Goal: Information Seeking & Learning: Learn about a topic

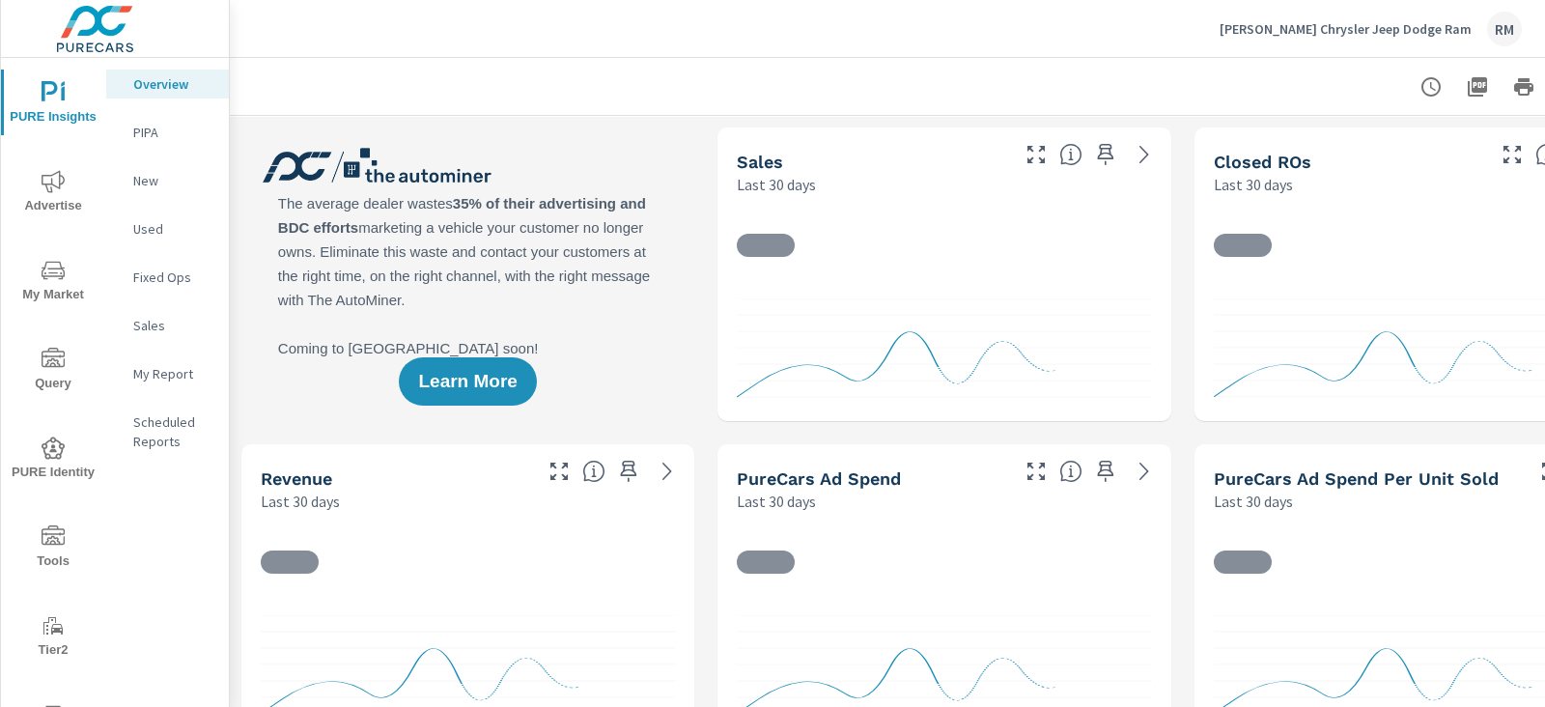
click at [48, 197] on span "Advertise" at bounding box center [53, 193] width 93 height 47
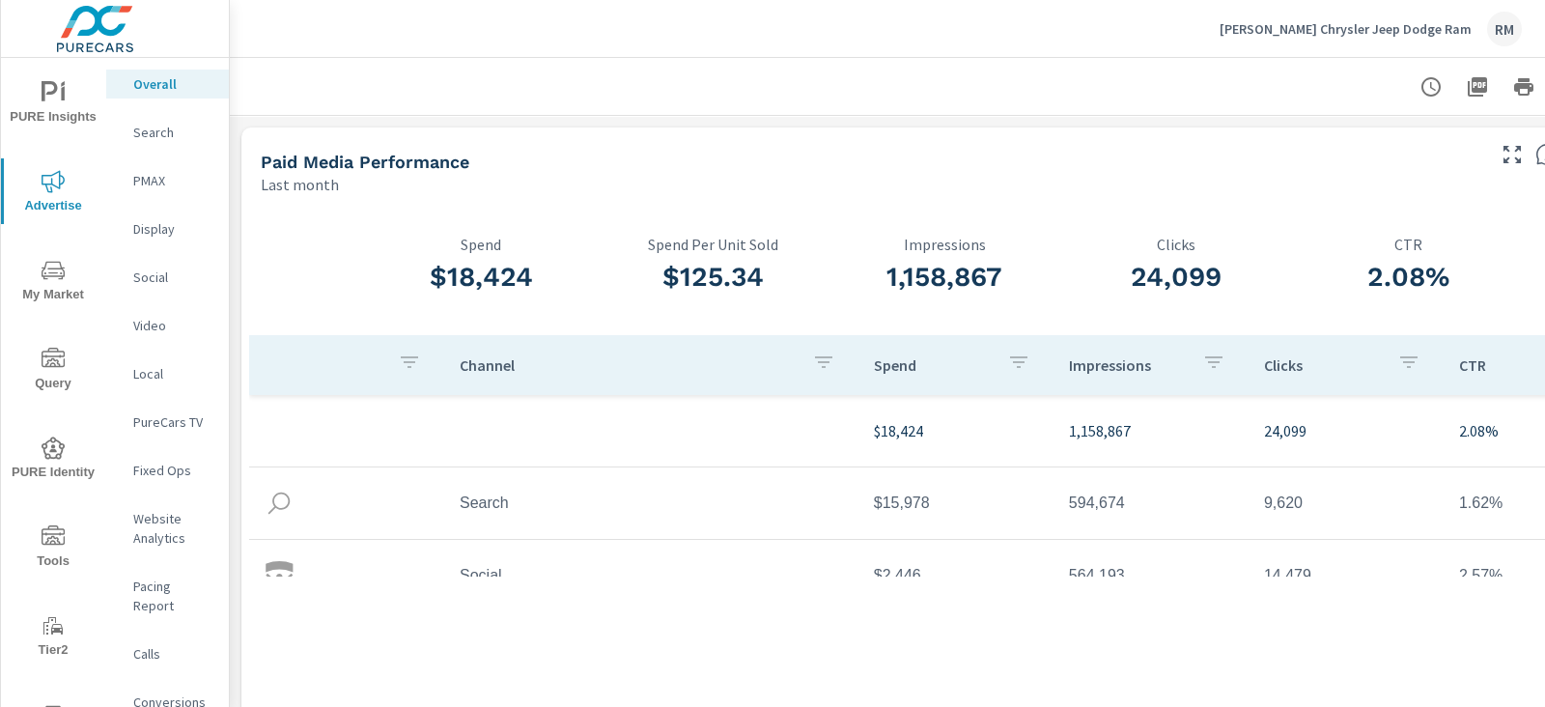
click at [179, 521] on p "Website Analytics" at bounding box center [173, 528] width 80 height 39
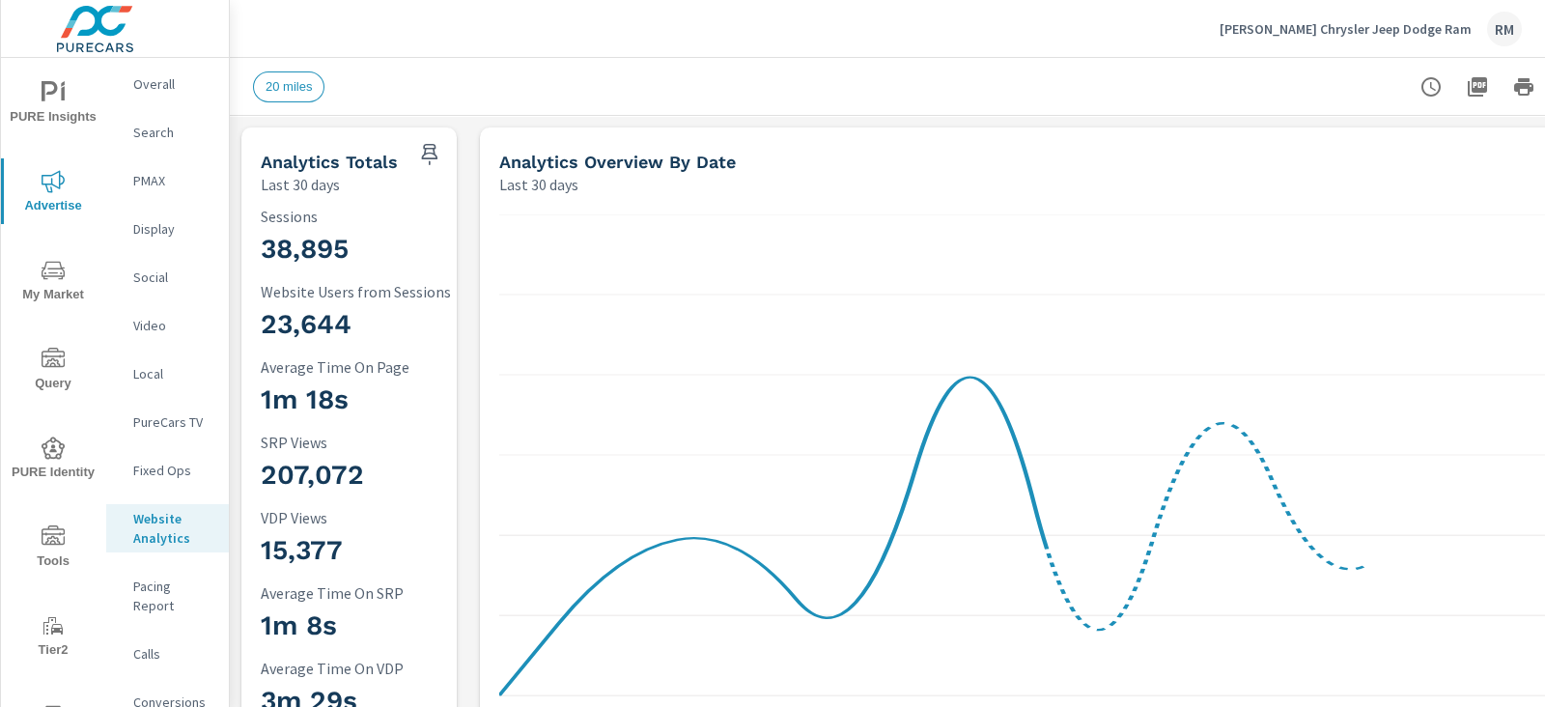
scroll to position [0, 132]
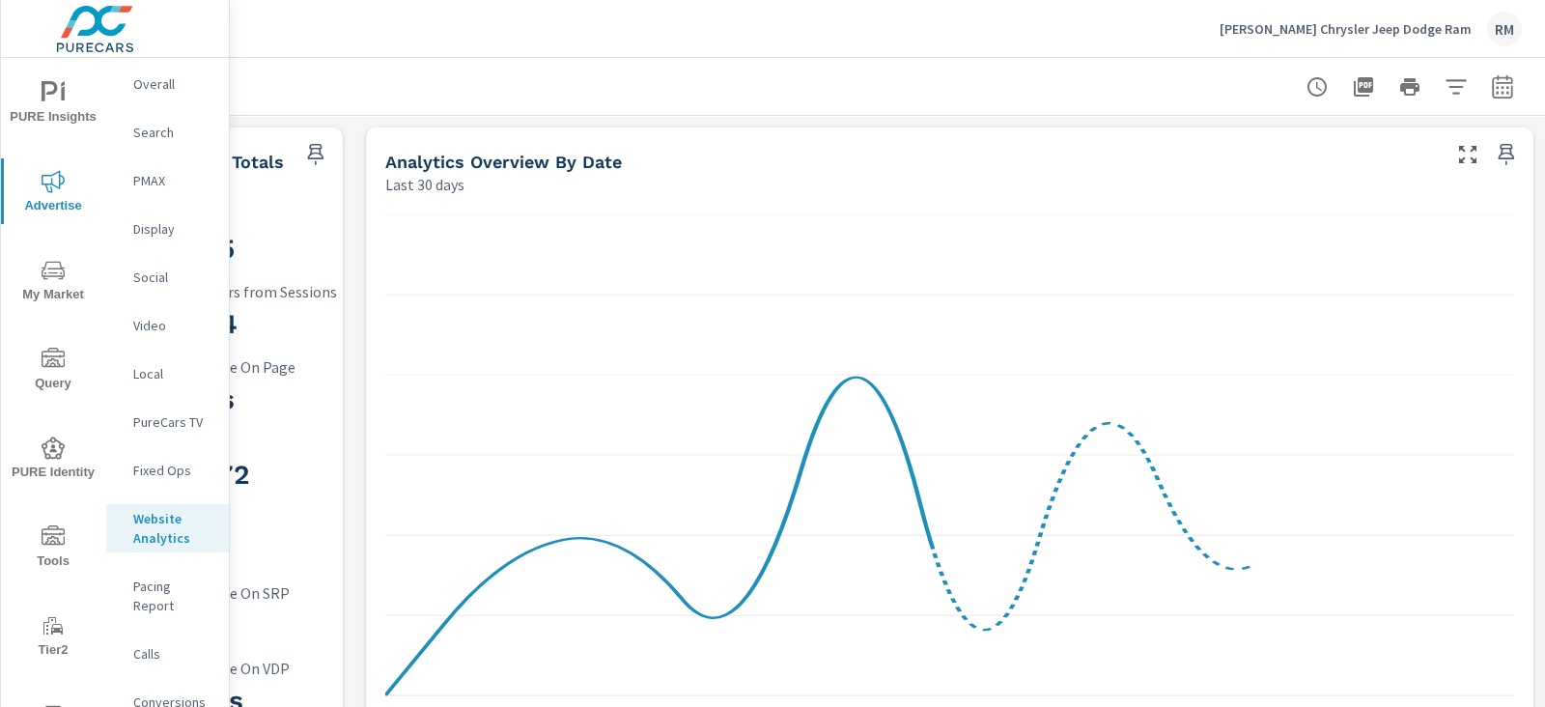
click at [1445, 84] on icon "button" at bounding box center [1456, 86] width 23 height 23
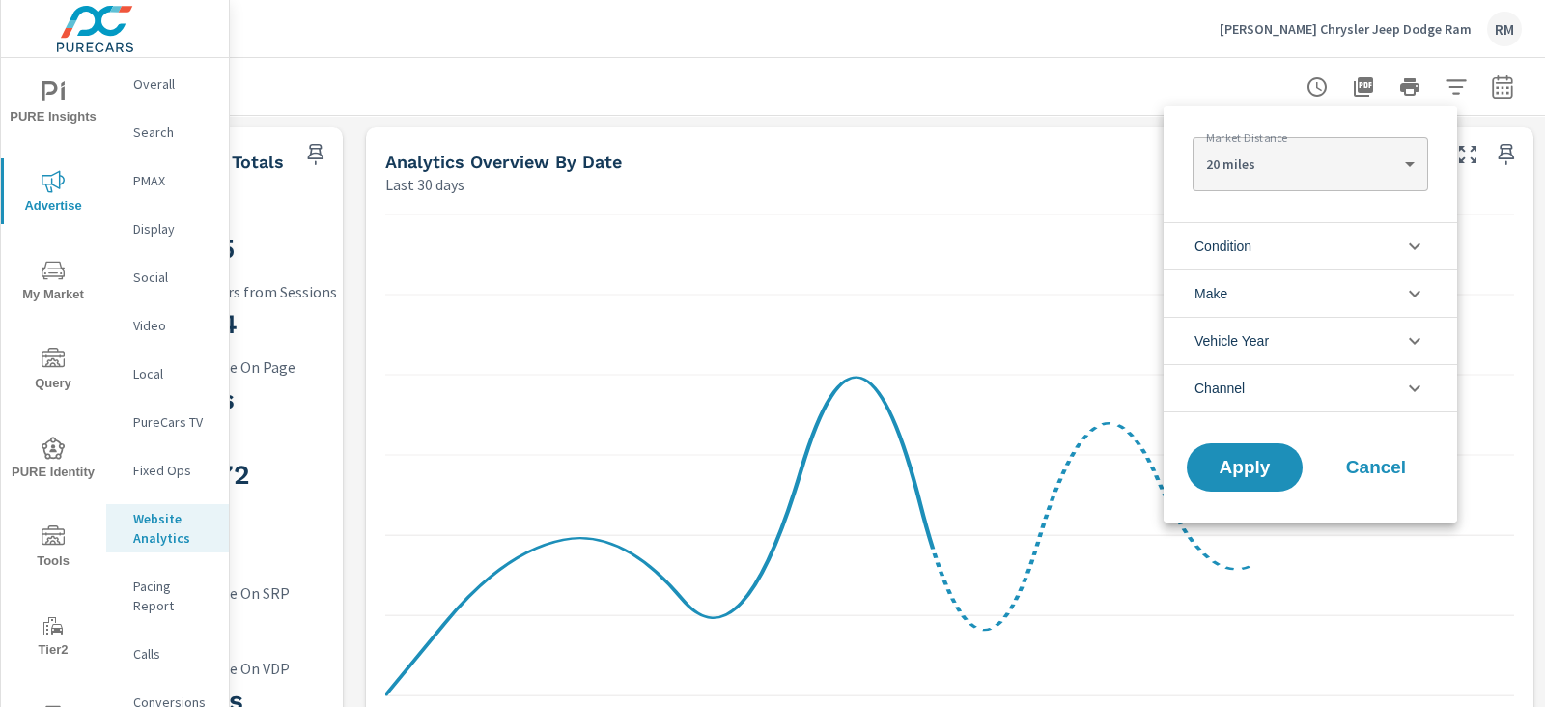
click at [1291, 248] on li "Condition" at bounding box center [1311, 245] width 294 height 47
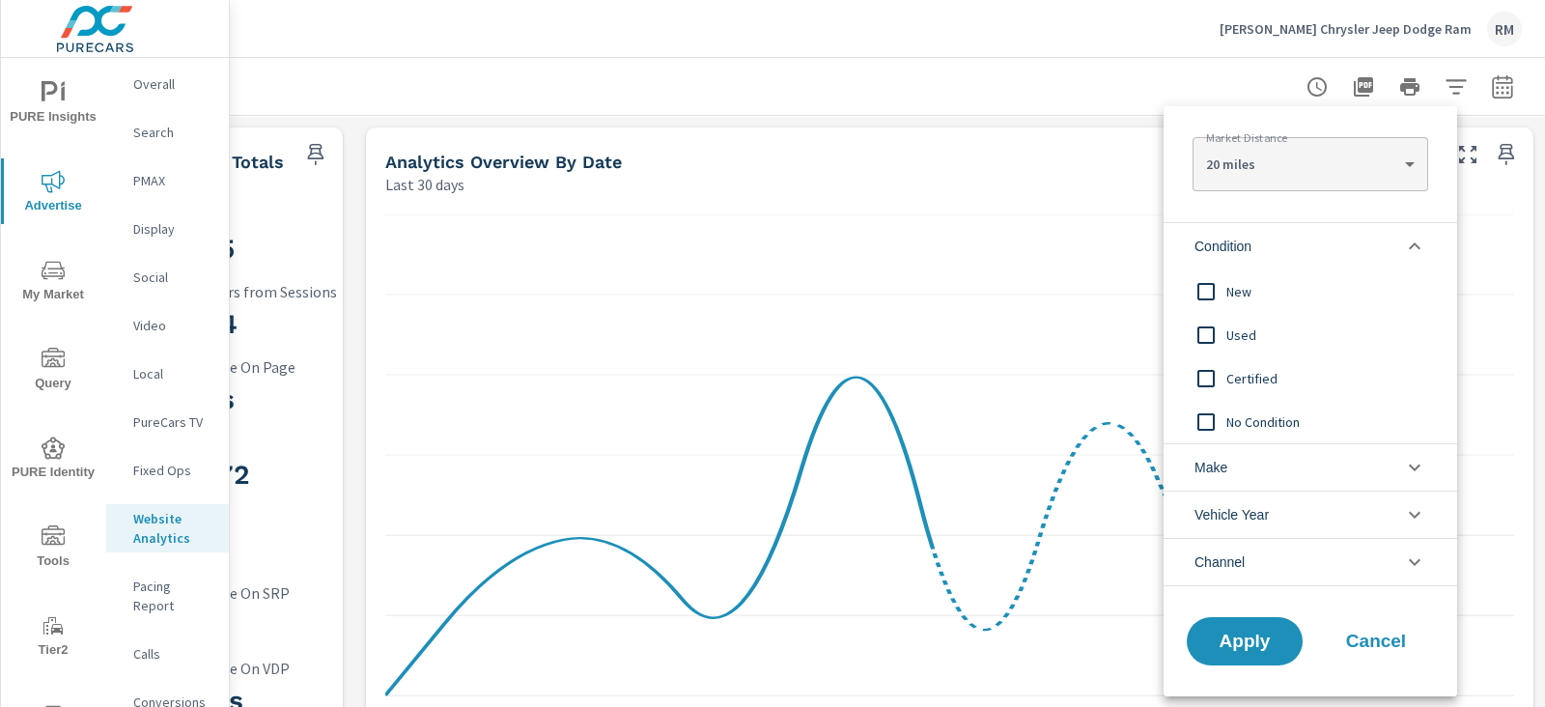
click at [1208, 340] on input "filter options" at bounding box center [1206, 335] width 41 height 41
click at [1260, 639] on span "Apply" at bounding box center [1244, 638] width 79 height 18
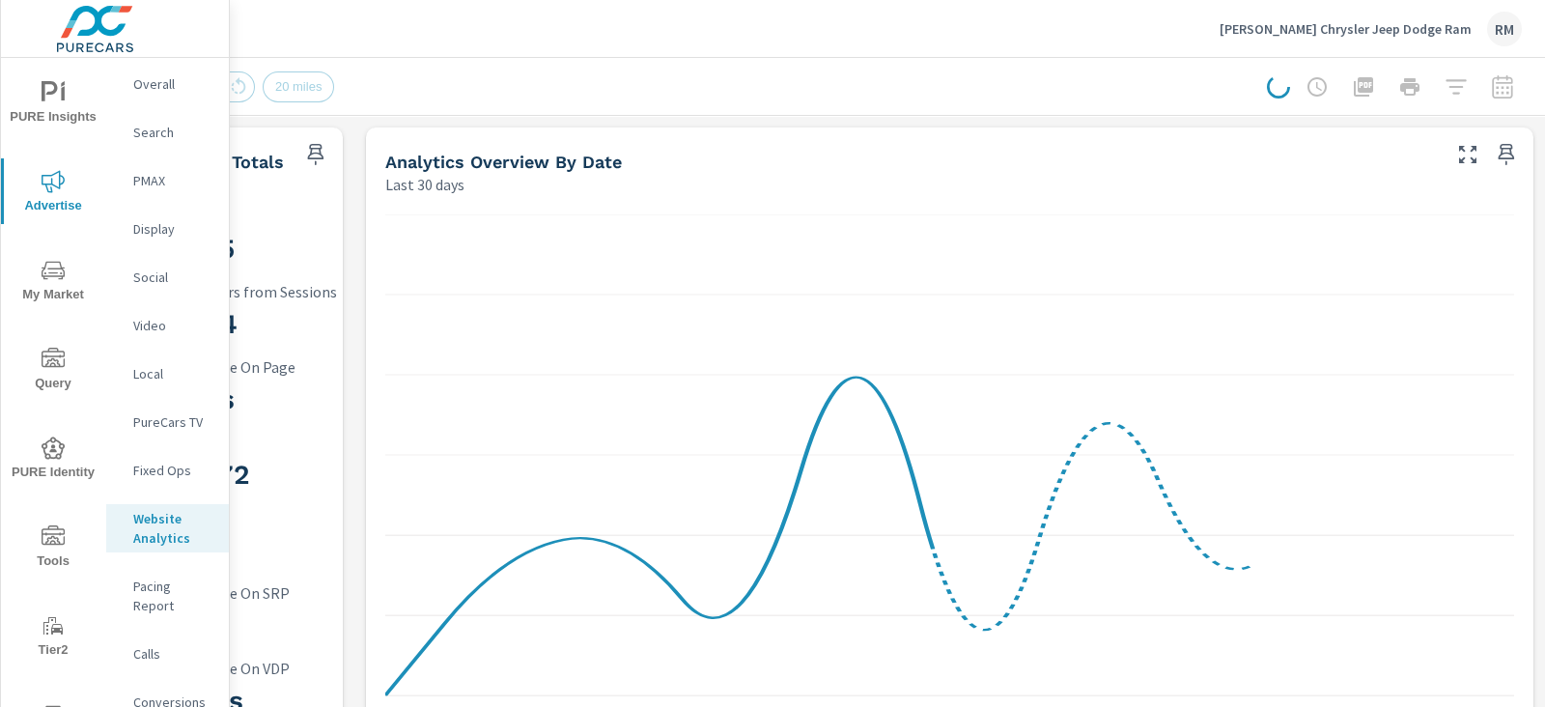
drag, startPoint x: 1245, startPoint y: 693, endPoint x: 1014, endPoint y: 683, distance: 231.1
click at [1014, 683] on div "Market Distance 20 miles 20 ​ Condition New Used Certified No Condition Make Je…" at bounding box center [772, 353] width 1545 height 707
drag, startPoint x: 1009, startPoint y: 689, endPoint x: 969, endPoint y: 702, distance: 42.8
click at [969, 702] on div "Market Distance 20 miles 20 ​ Condition New Used Certified No Condition Make Je…" at bounding box center [772, 353] width 1545 height 707
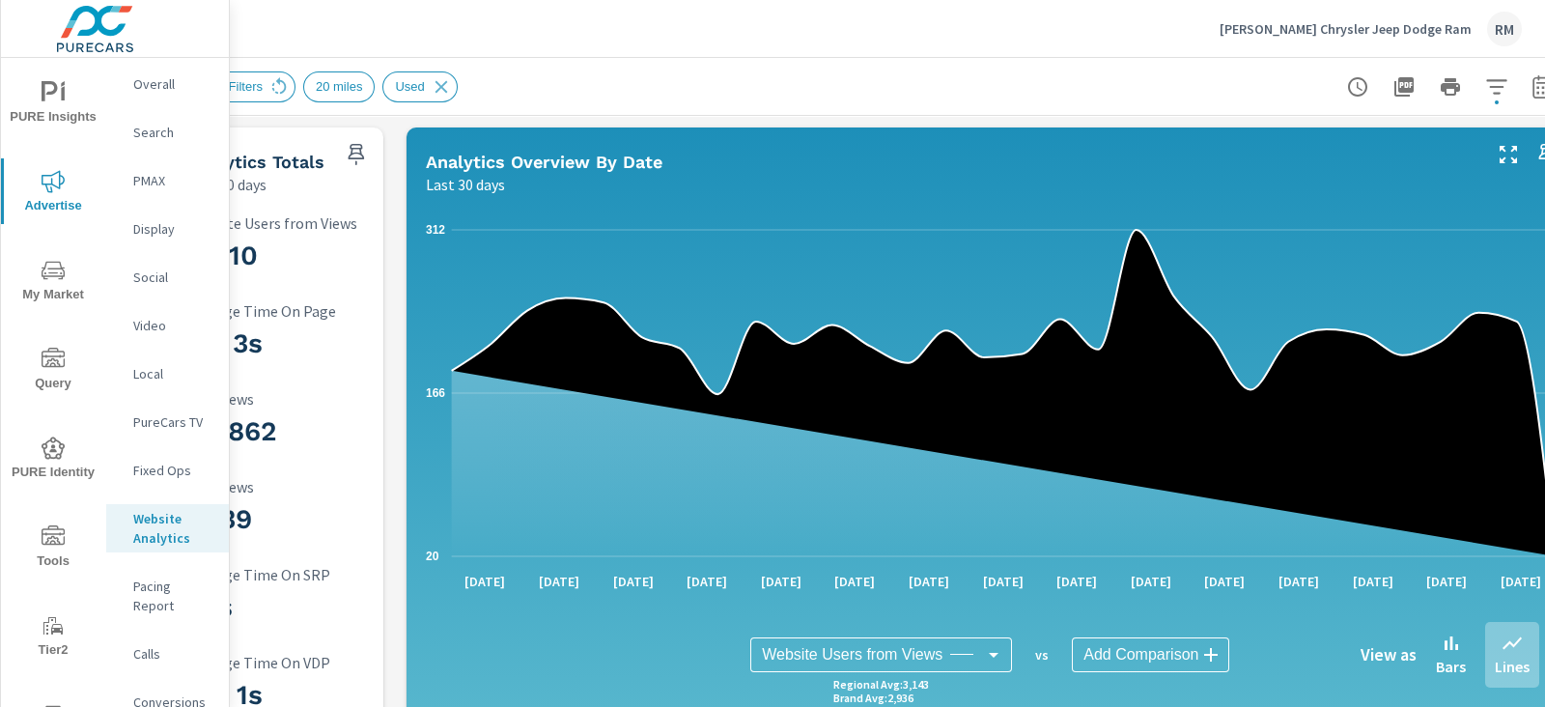
scroll to position [0, 132]
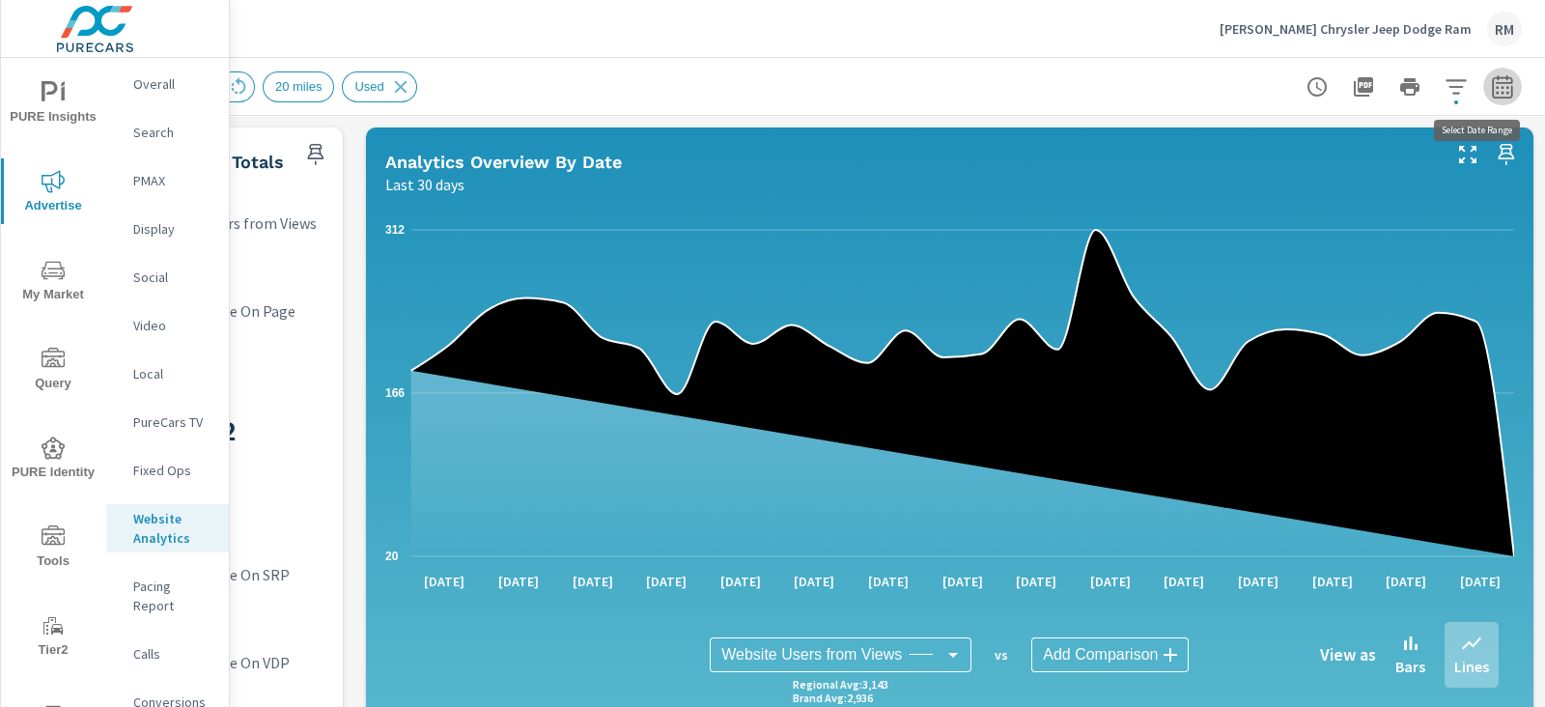
click at [1491, 91] on icon "button" at bounding box center [1502, 86] width 23 height 23
select select "Last 30 days"
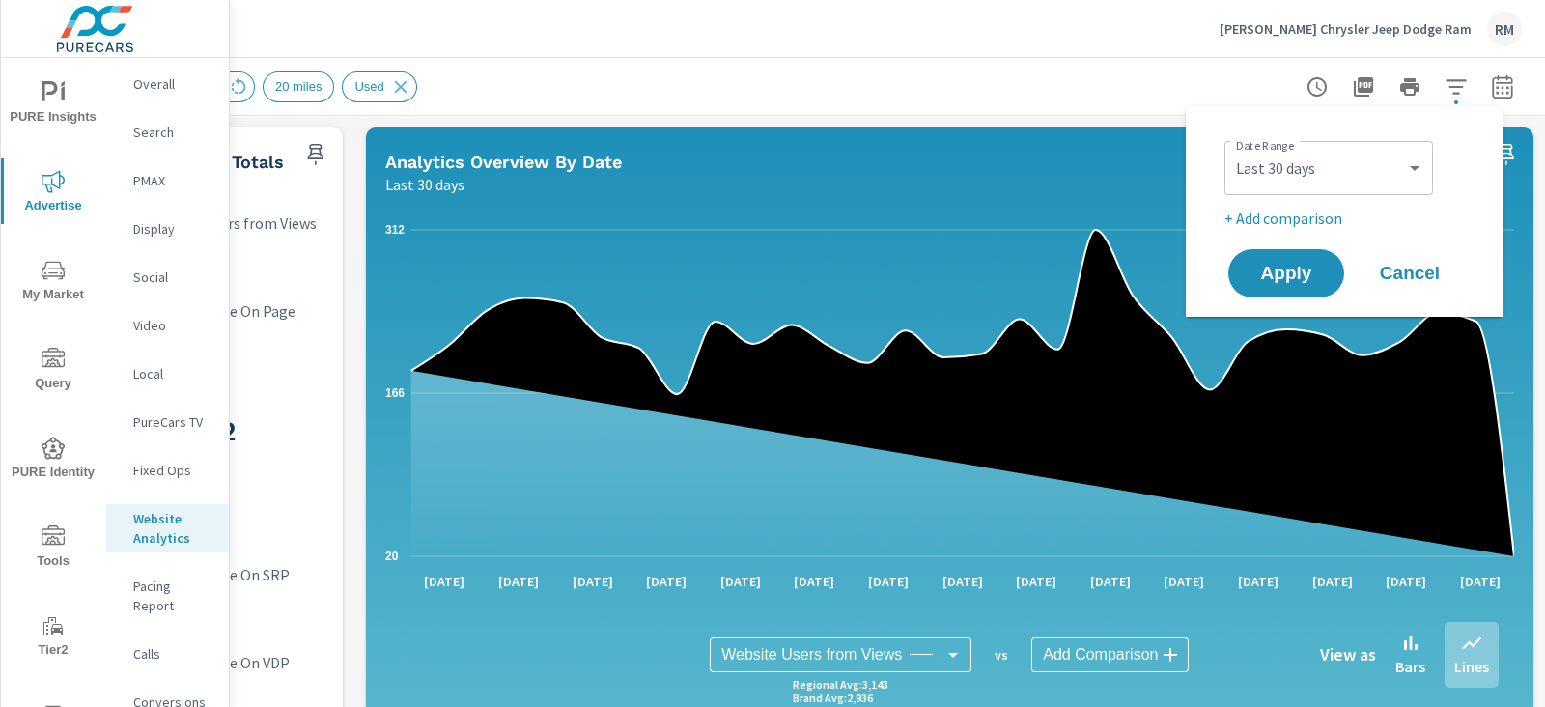
click at [1308, 216] on p "+ Add comparison" at bounding box center [1348, 218] width 247 height 23
select select "Previous period"
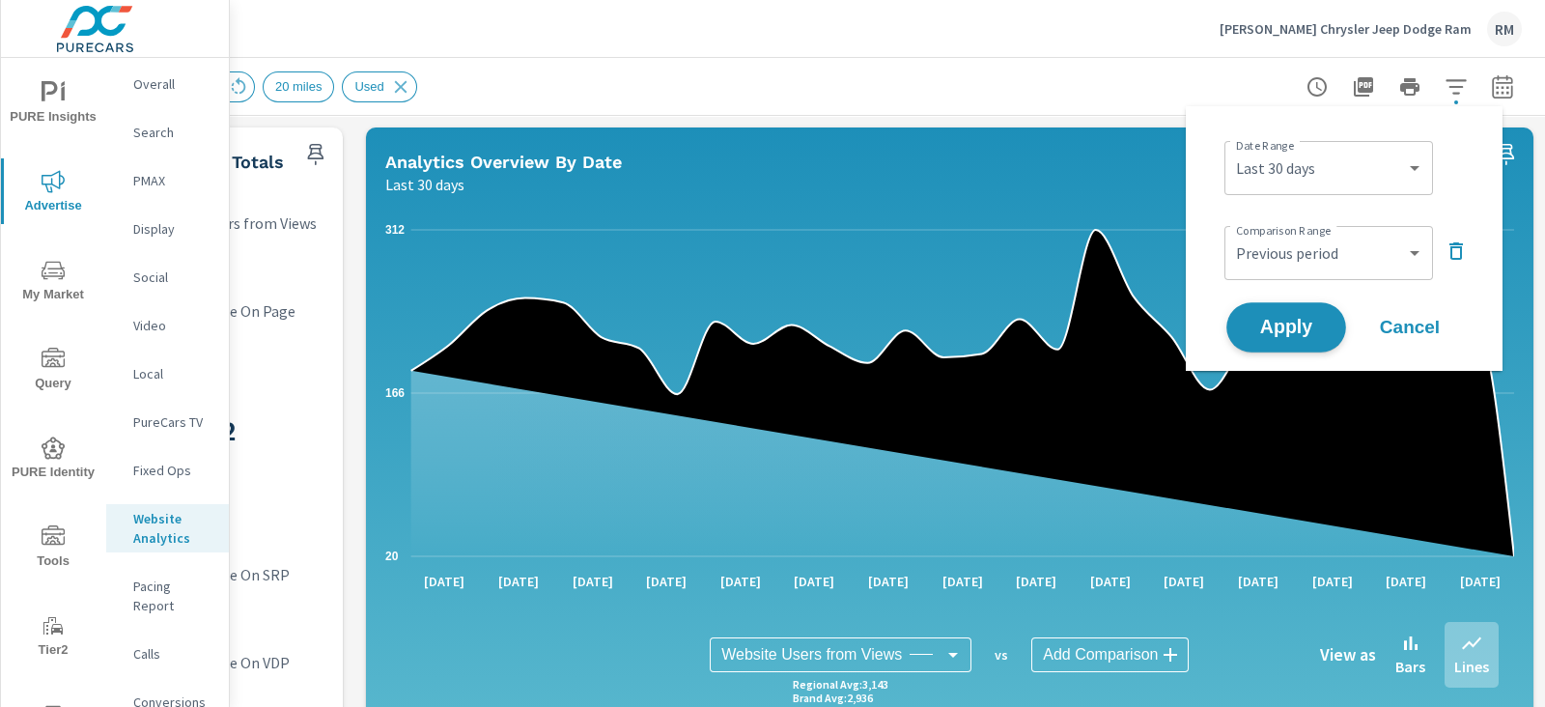
click at [1309, 325] on span "Apply" at bounding box center [1286, 328] width 79 height 18
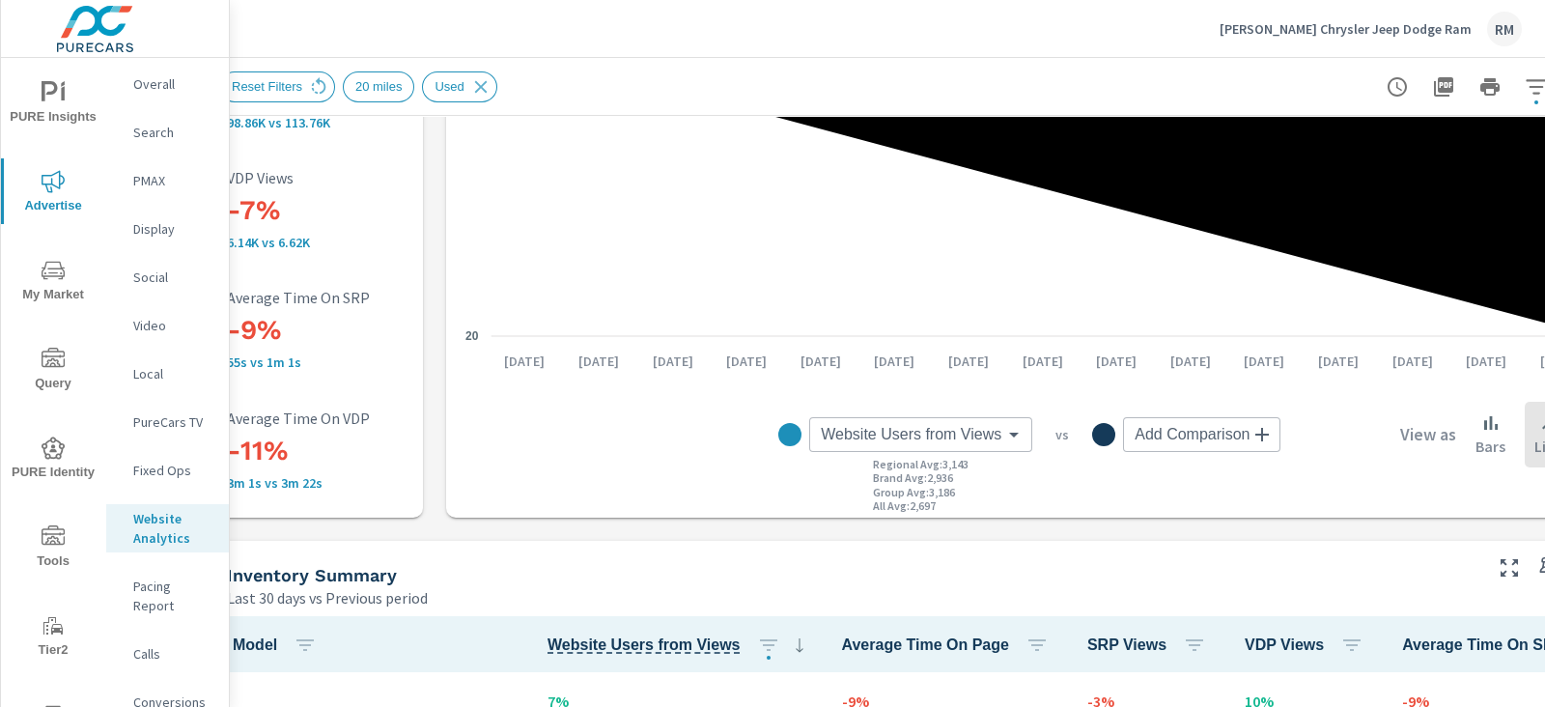
scroll to position [413, 132]
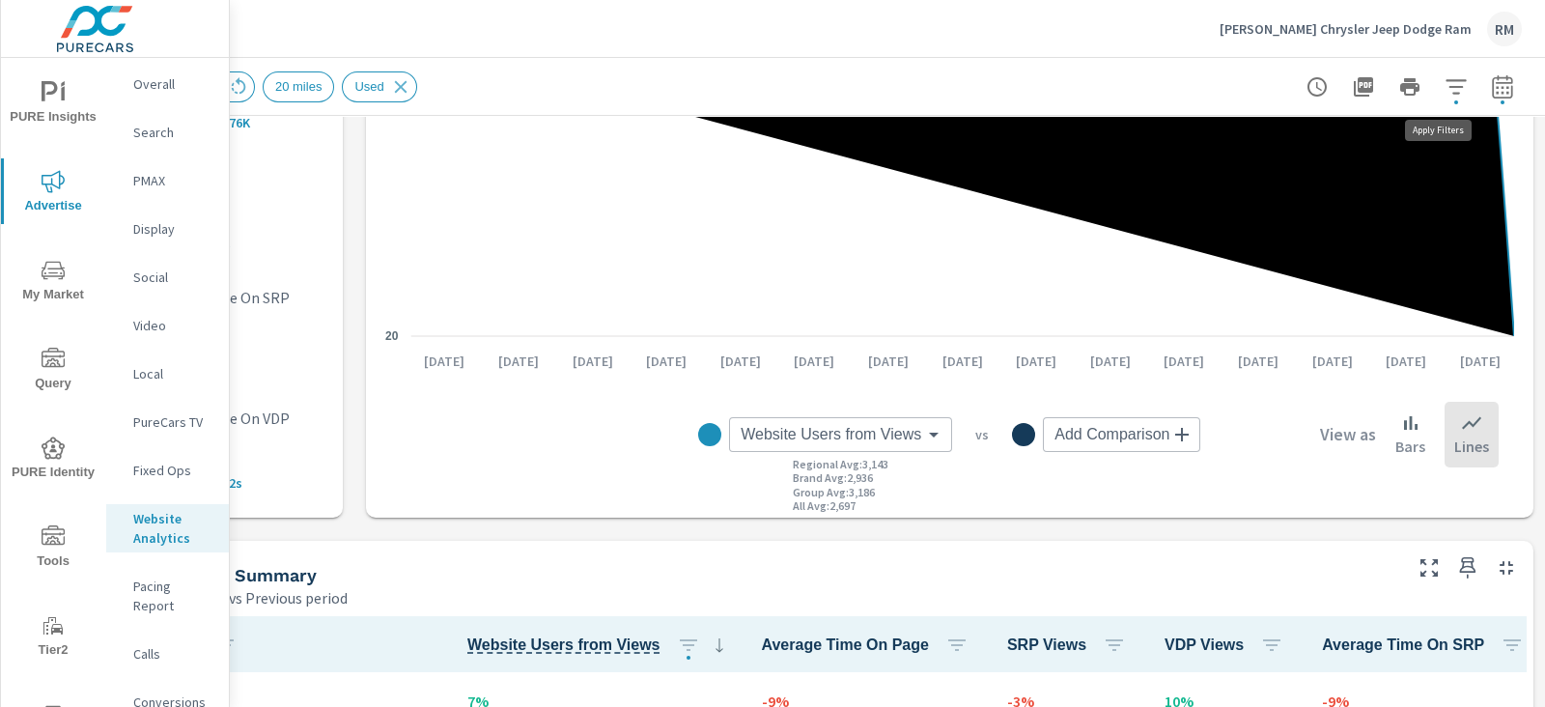
click at [1446, 86] on icon "button" at bounding box center [1456, 86] width 20 height 14
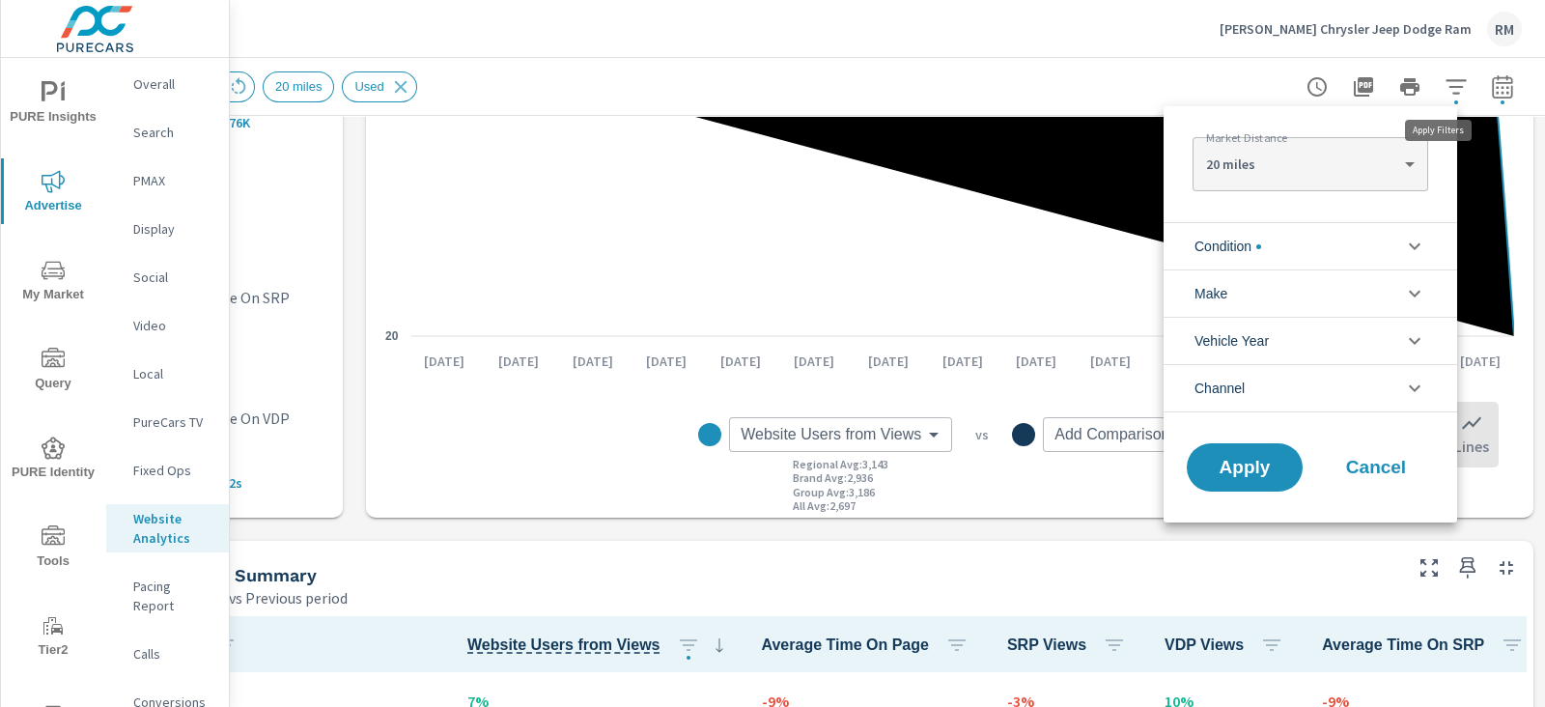
scroll to position [43, 0]
click at [1493, 81] on div at bounding box center [772, 353] width 1545 height 707
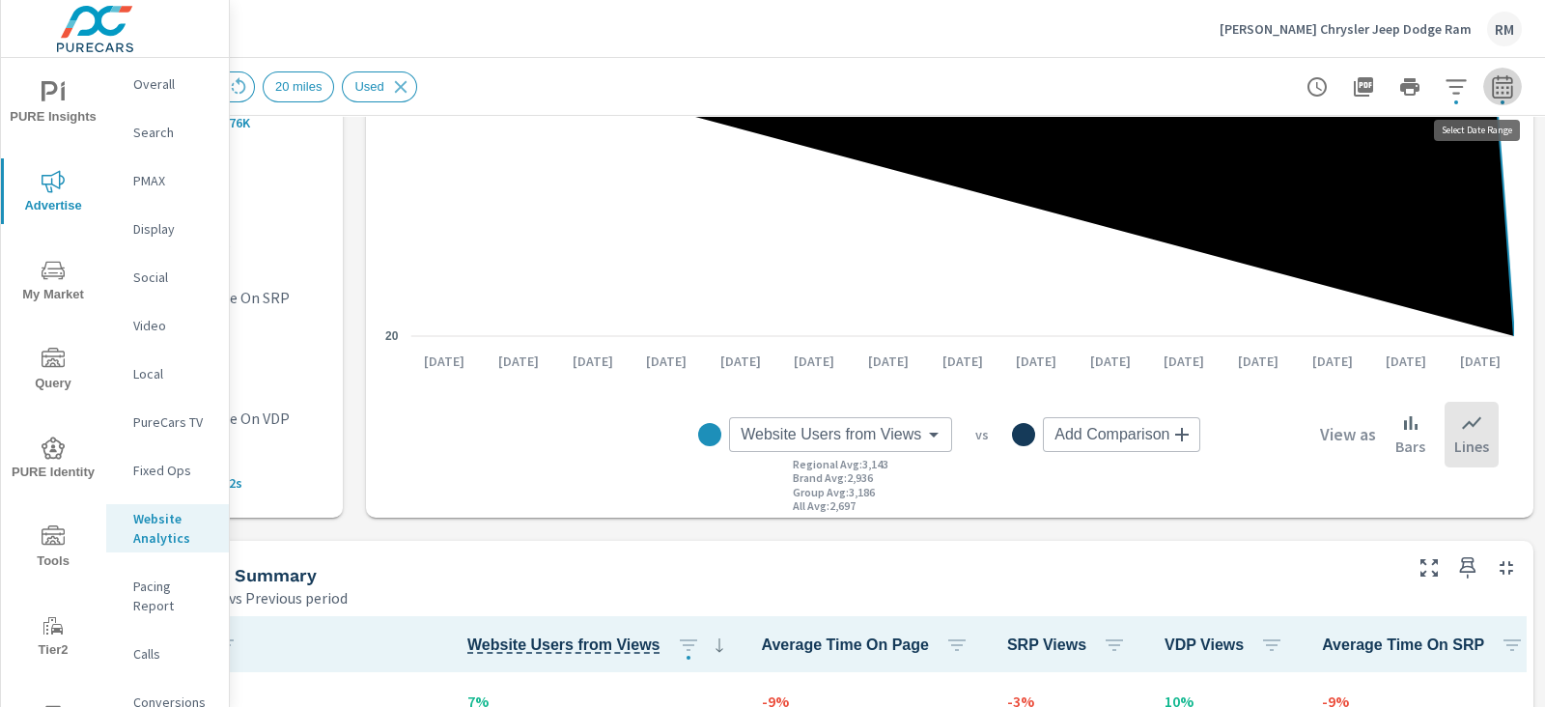
click at [1493, 81] on icon "button" at bounding box center [1502, 85] width 20 height 23
select select "Last 30 days"
select select "Previous period"
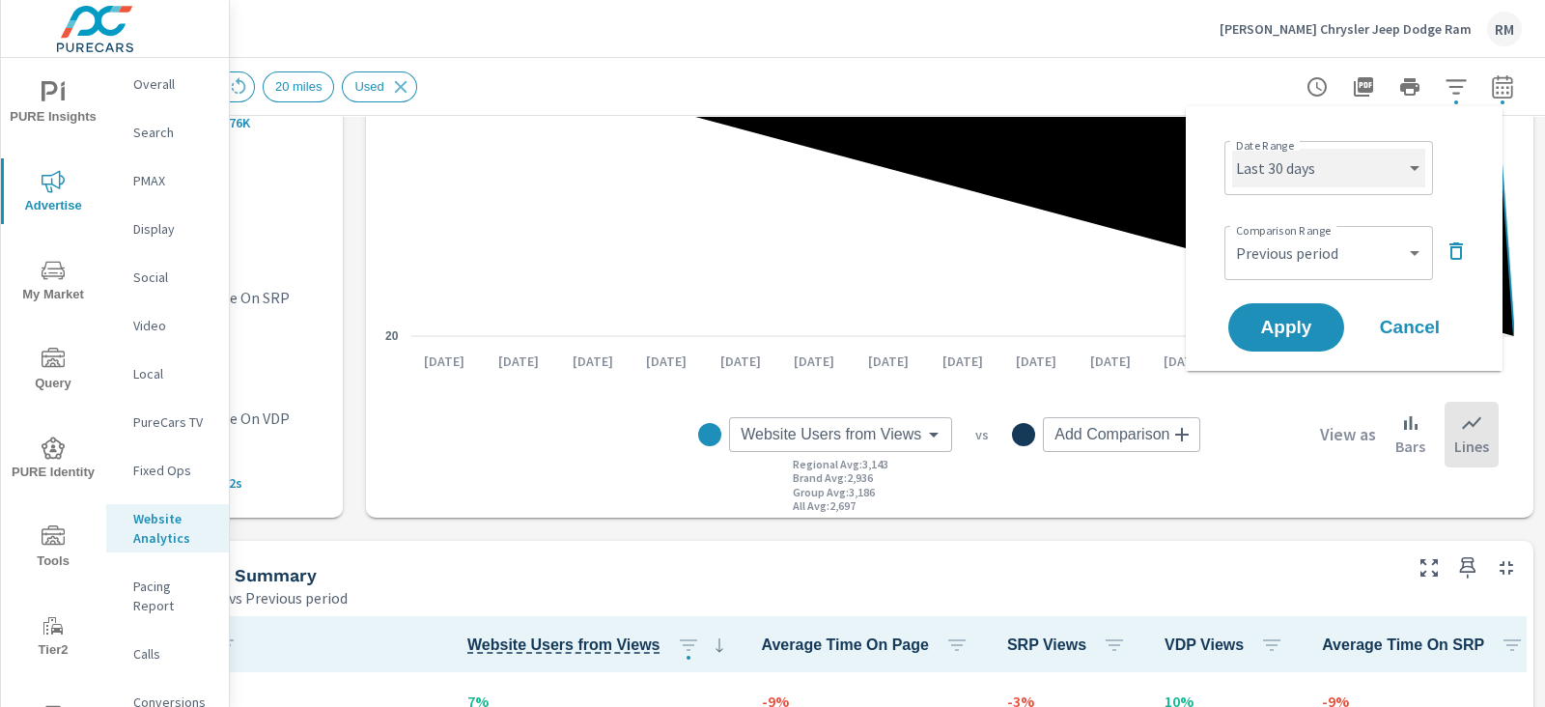
click at [1362, 158] on select "Custom [DATE] Last week Last 7 days Last 14 days Last 30 days Last 45 days Last…" at bounding box center [1328, 168] width 193 height 39
click at [1232, 149] on select "Custom [DATE] Last week Last 7 days Last 14 days Last 30 days Last 45 days Last…" at bounding box center [1328, 168] width 193 height 39
select select "Last month"
click at [1265, 342] on button "Apply" at bounding box center [1287, 327] width 120 height 50
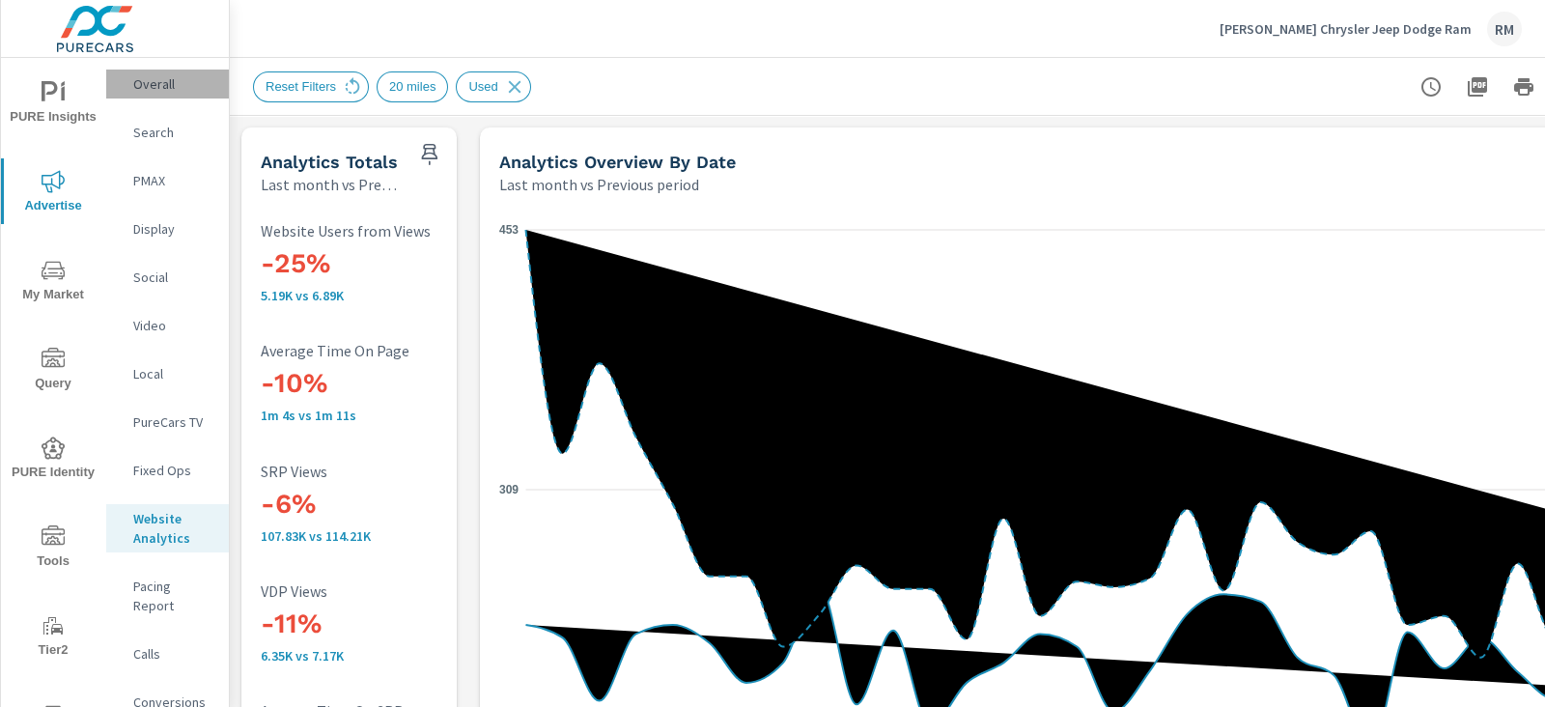
click at [186, 84] on p "Overall" at bounding box center [173, 83] width 80 height 19
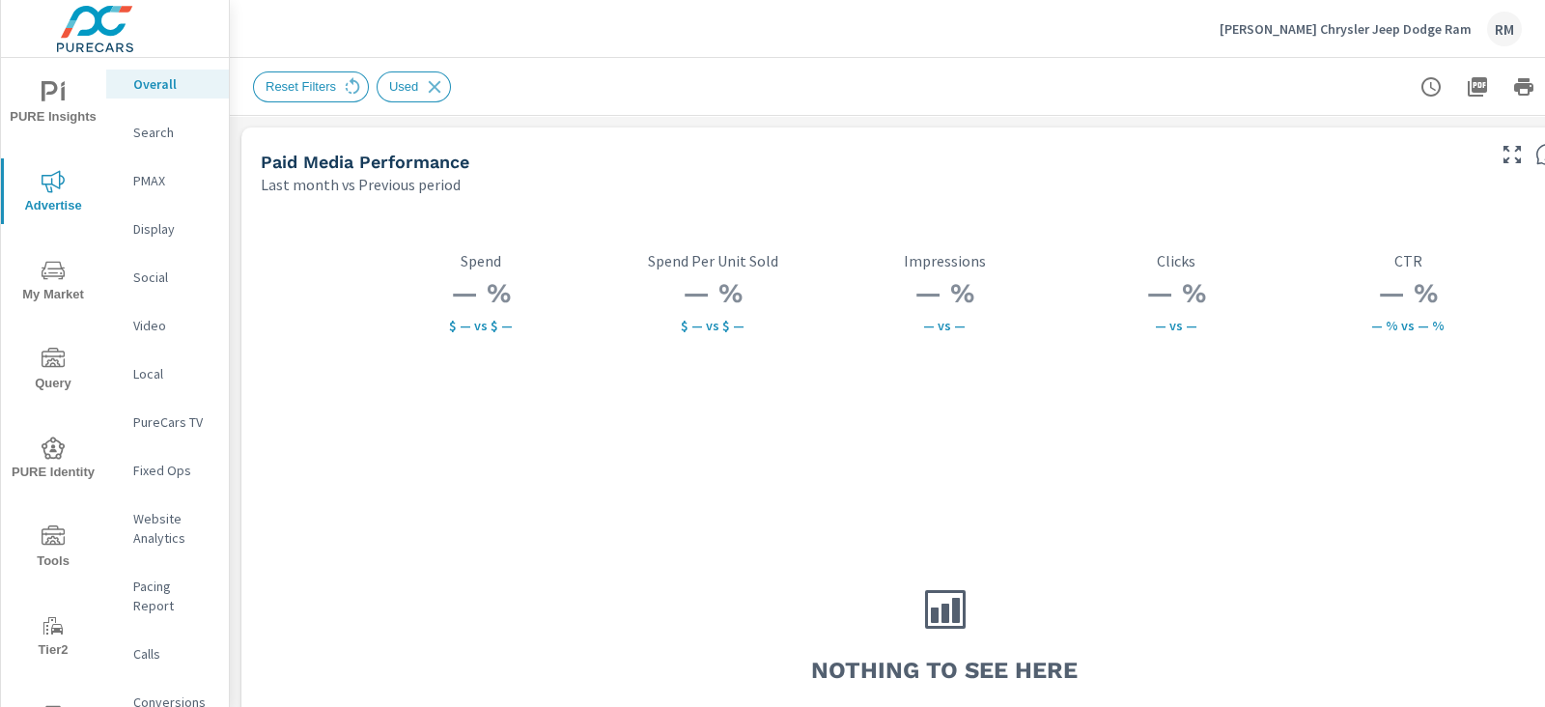
click at [63, 291] on span "My Market" at bounding box center [53, 282] width 93 height 47
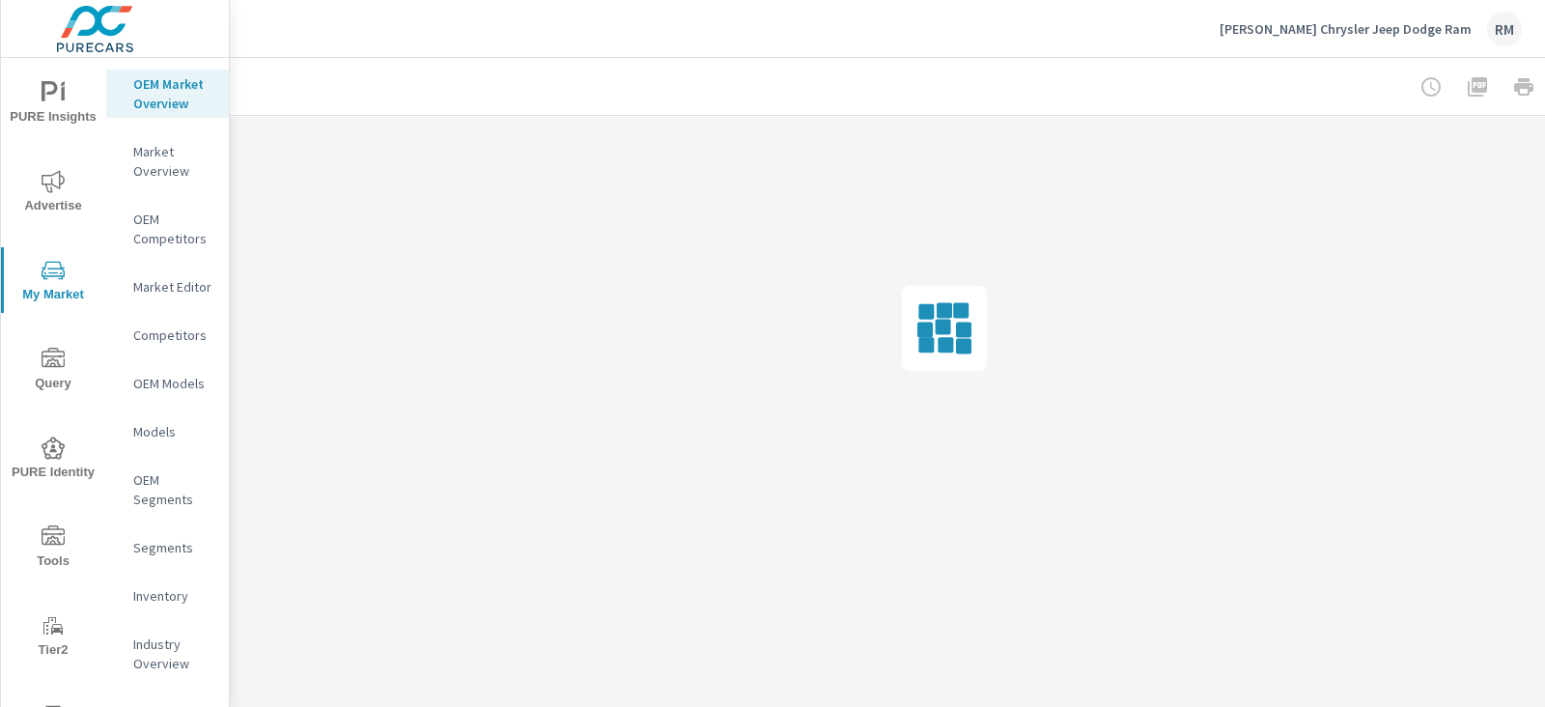
click at [159, 181] on p "Market Overview" at bounding box center [173, 161] width 80 height 39
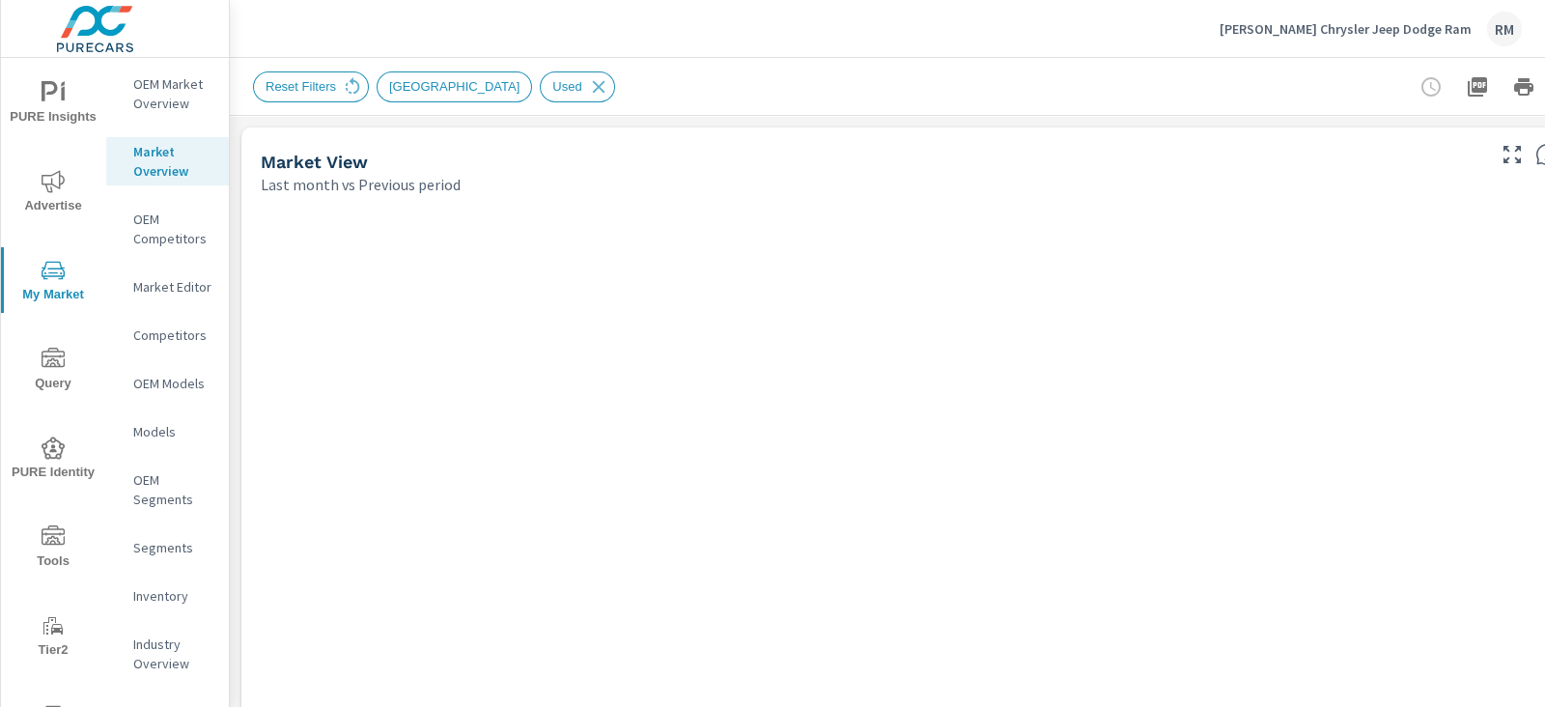
click at [173, 105] on p "OEM Market Overview" at bounding box center [173, 93] width 80 height 39
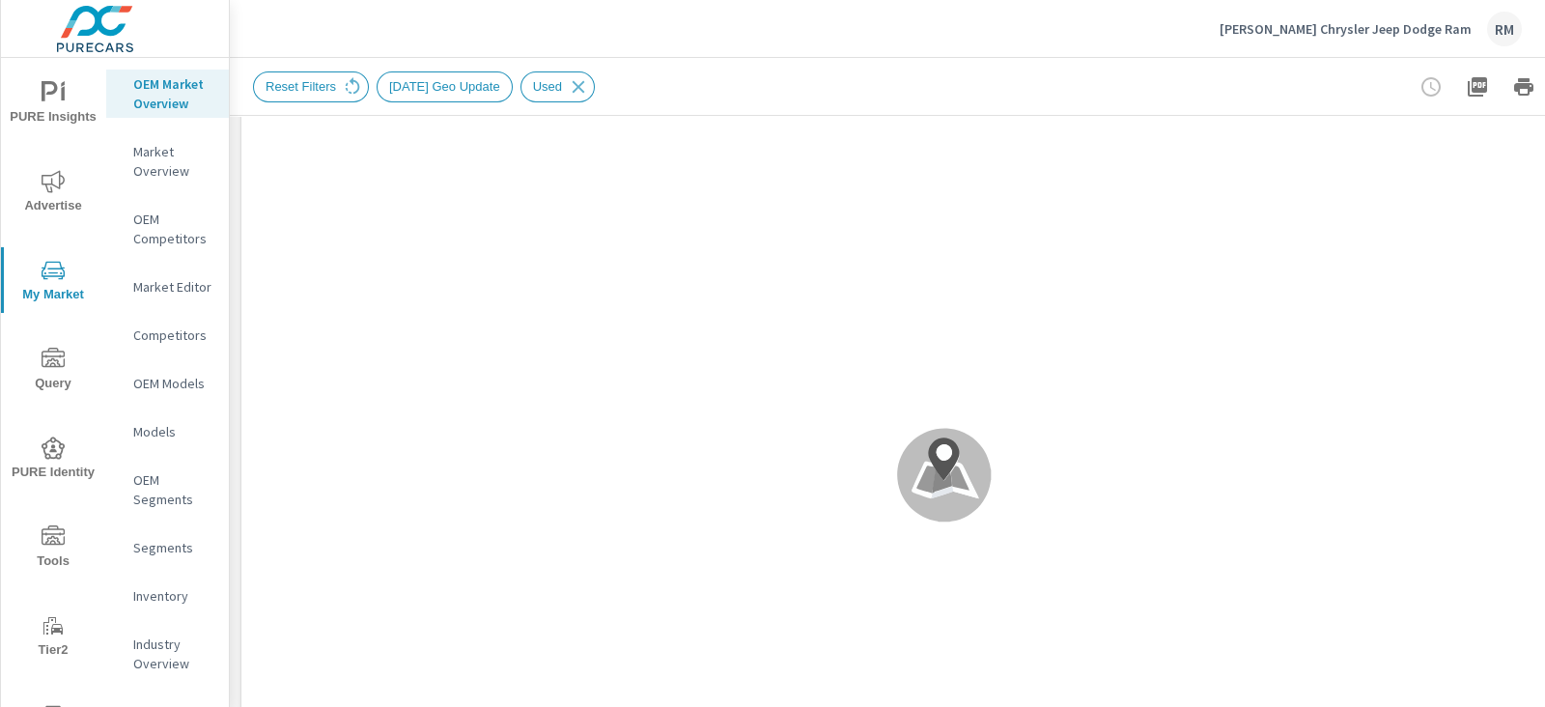
scroll to position [819, 0]
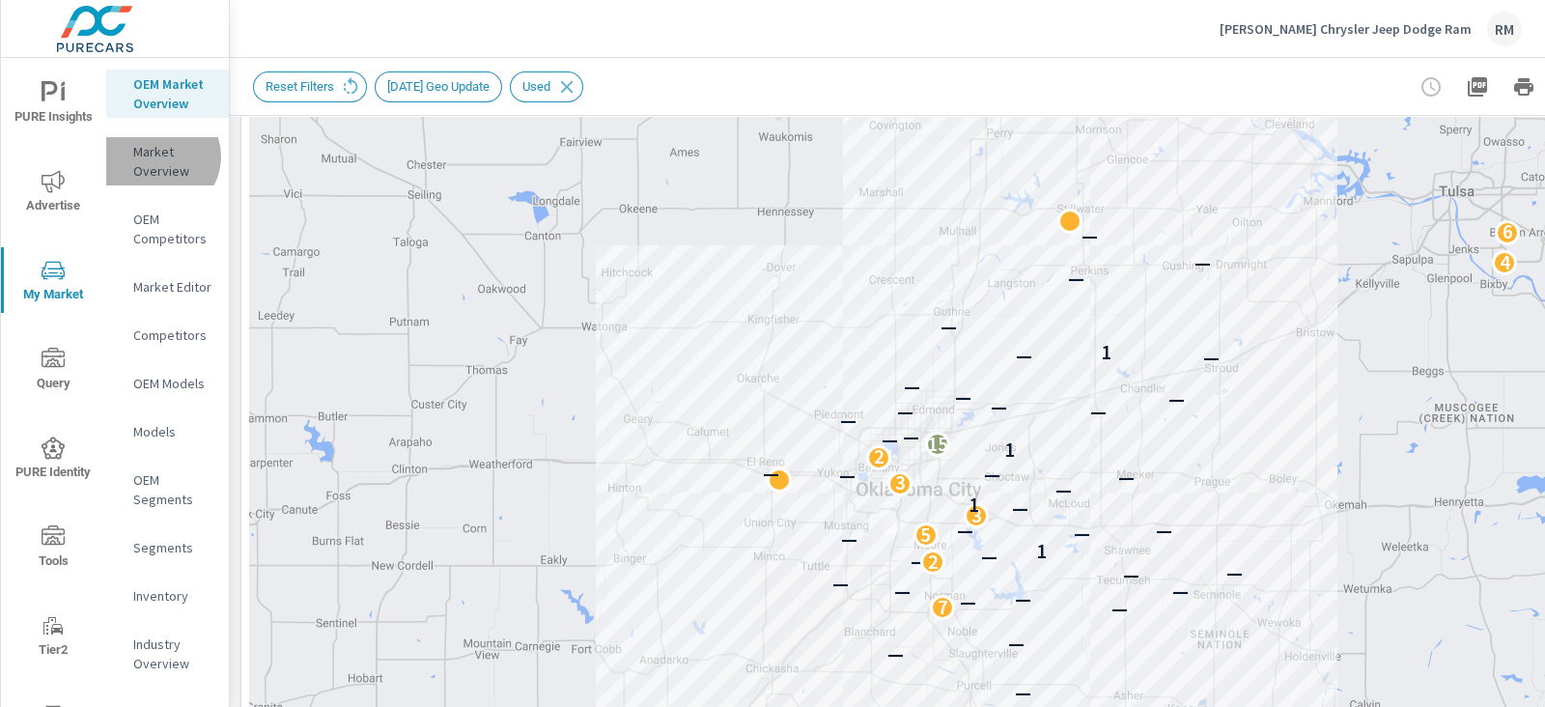
click at [159, 176] on p "Market Overview" at bounding box center [173, 161] width 80 height 39
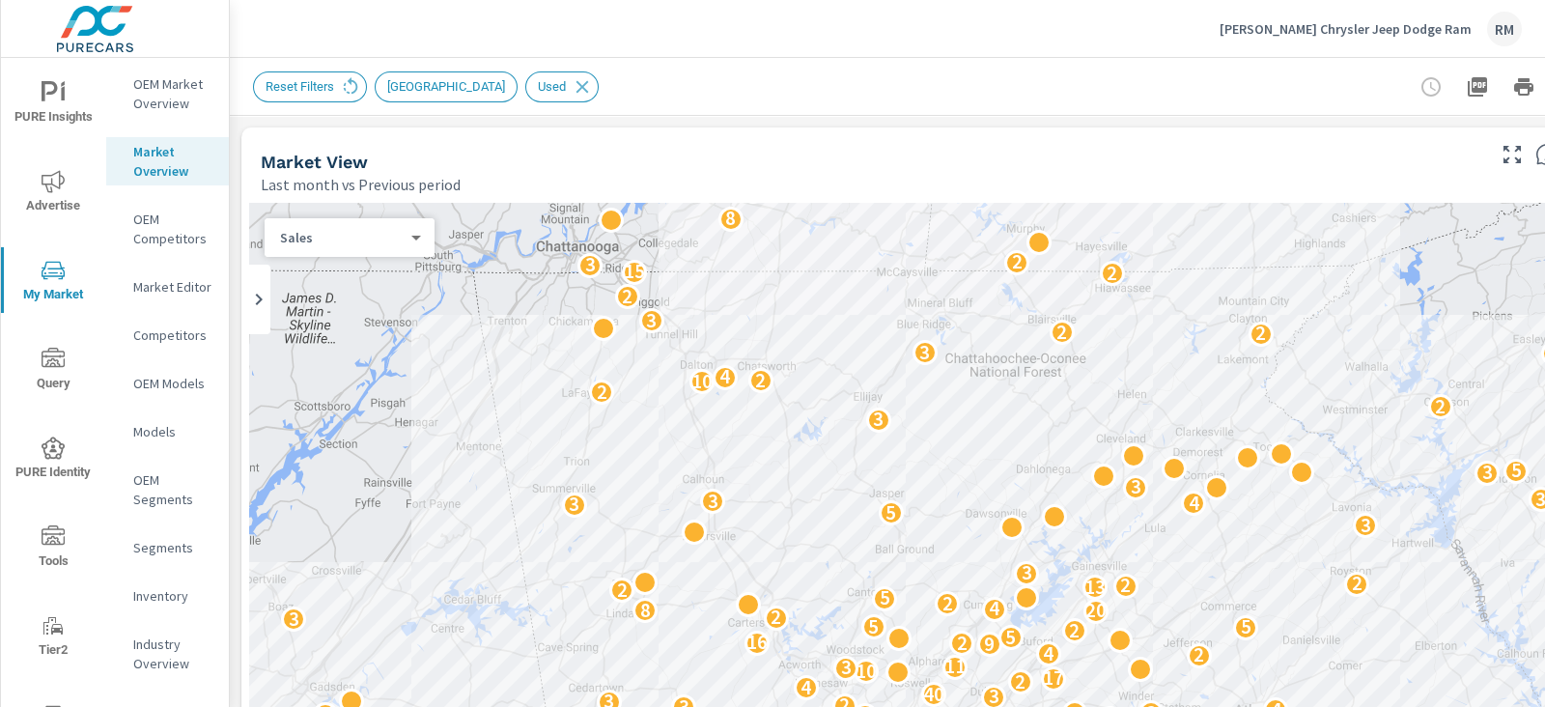
click at [171, 297] on p "Market Editor" at bounding box center [173, 286] width 80 height 19
